Goal: Check status

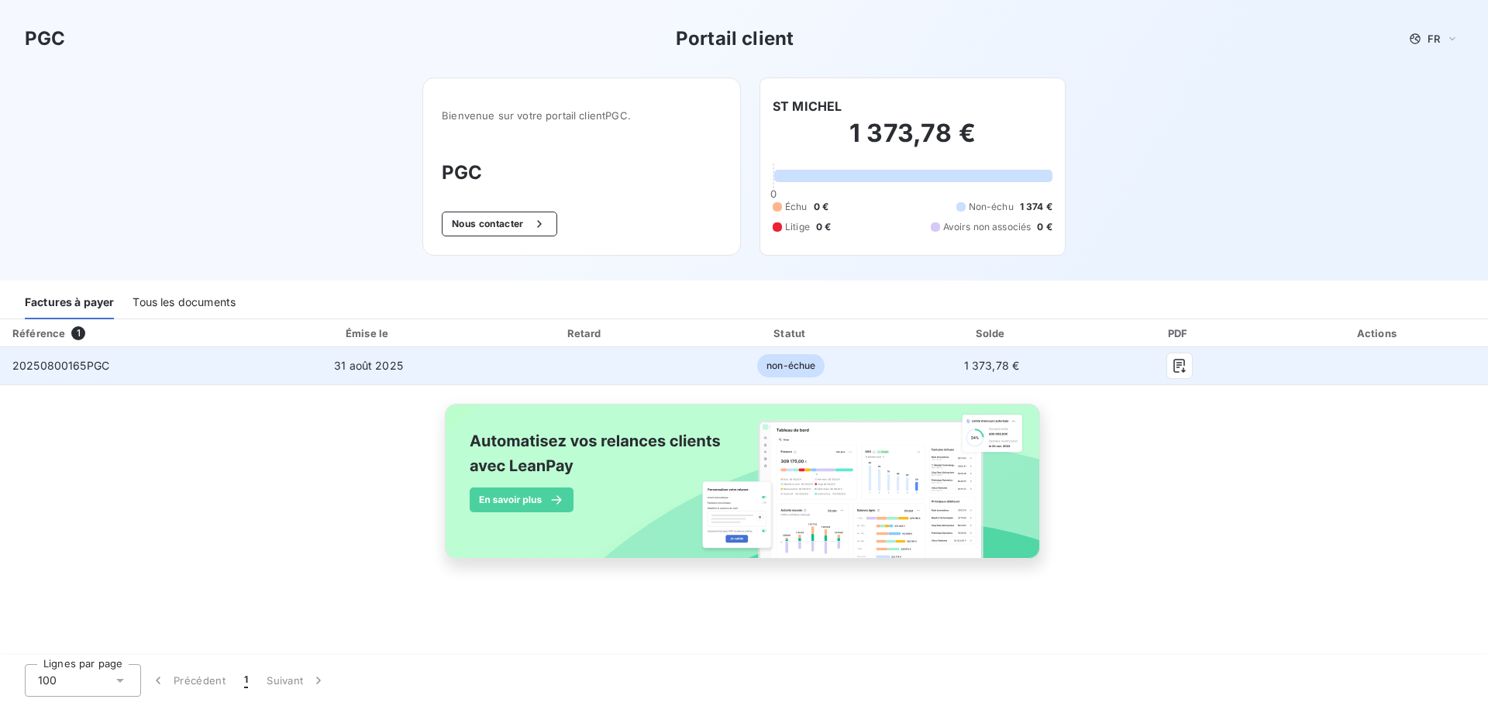
click at [77, 360] on span "20250800165PGC" at bounding box center [60, 365] width 97 height 13
click at [1183, 361] on icon "button" at bounding box center [1179, 366] width 12 height 14
